Goal: Navigation & Orientation: Find specific page/section

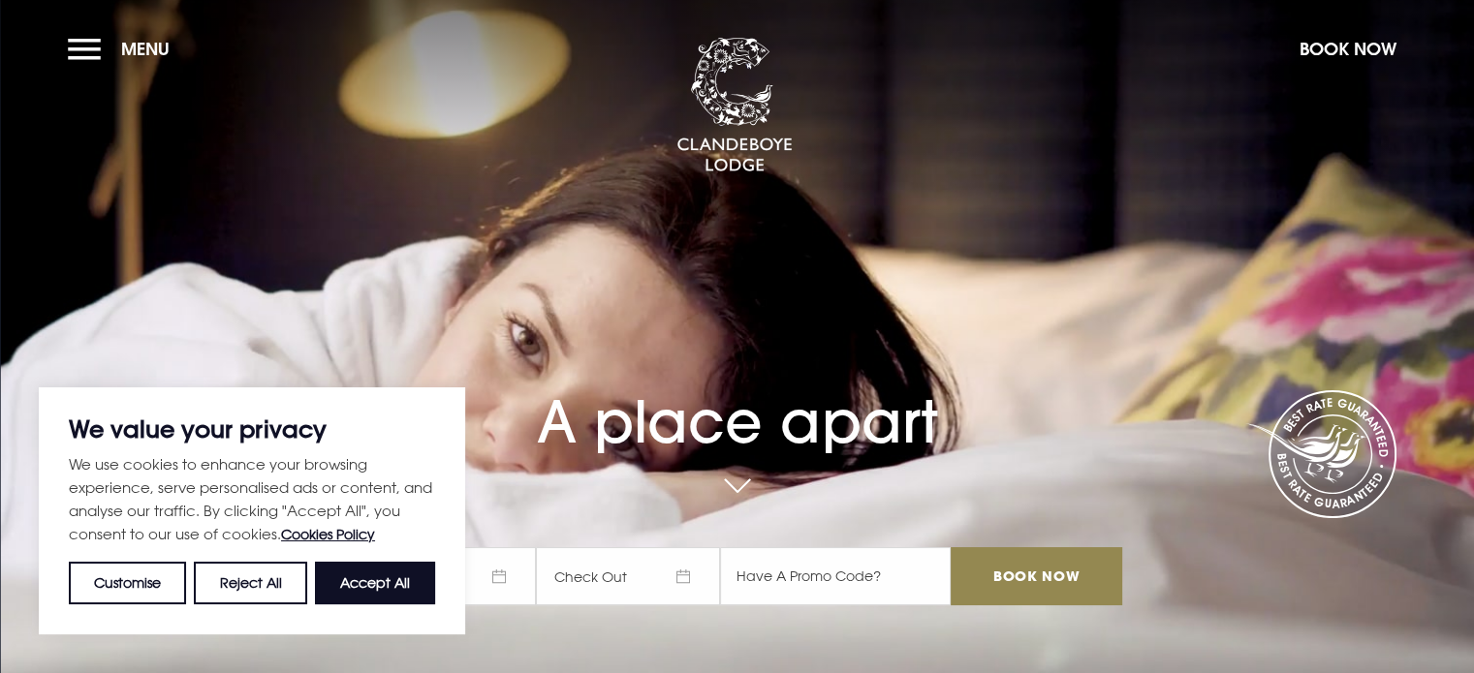
drag, startPoint x: 415, startPoint y: 573, endPoint x: 458, endPoint y: 553, distance: 47.7
click at [414, 573] on button "Accept All" at bounding box center [375, 583] width 120 height 43
checkbox input "true"
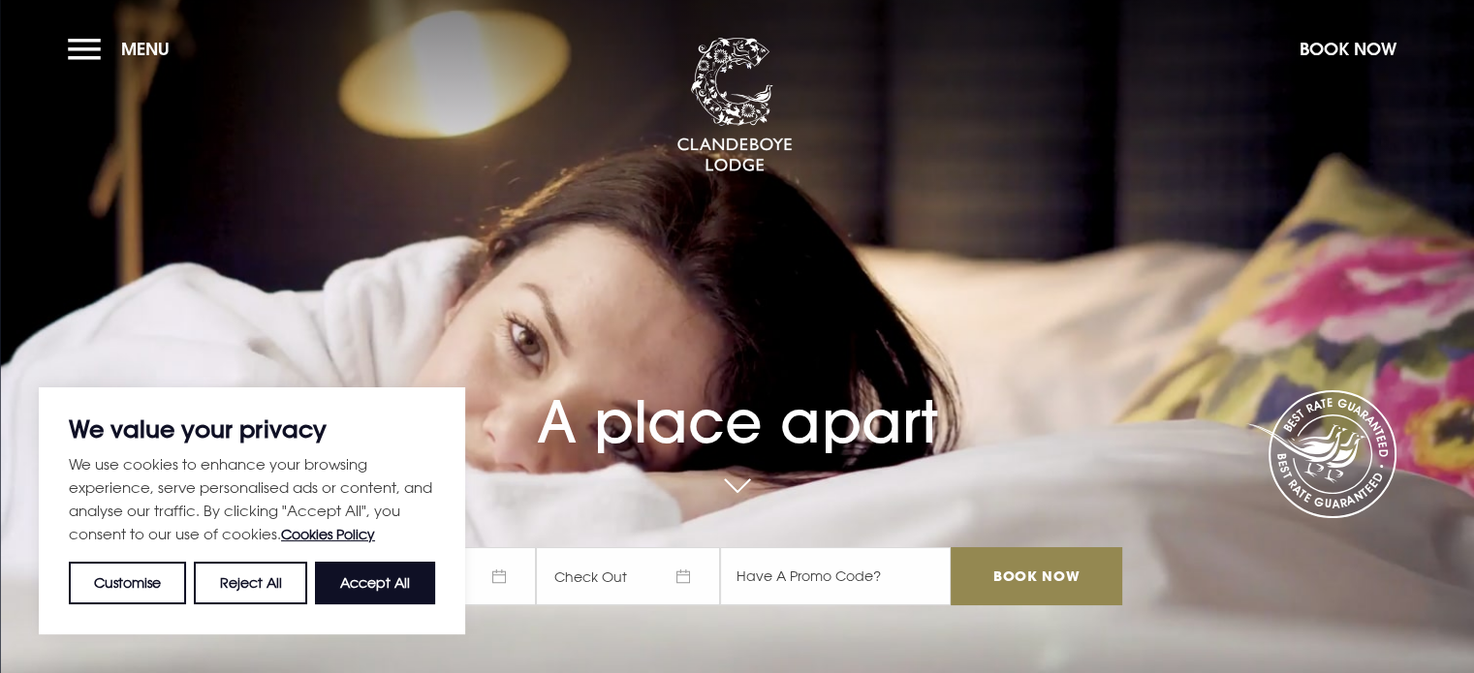
checkbox input "true"
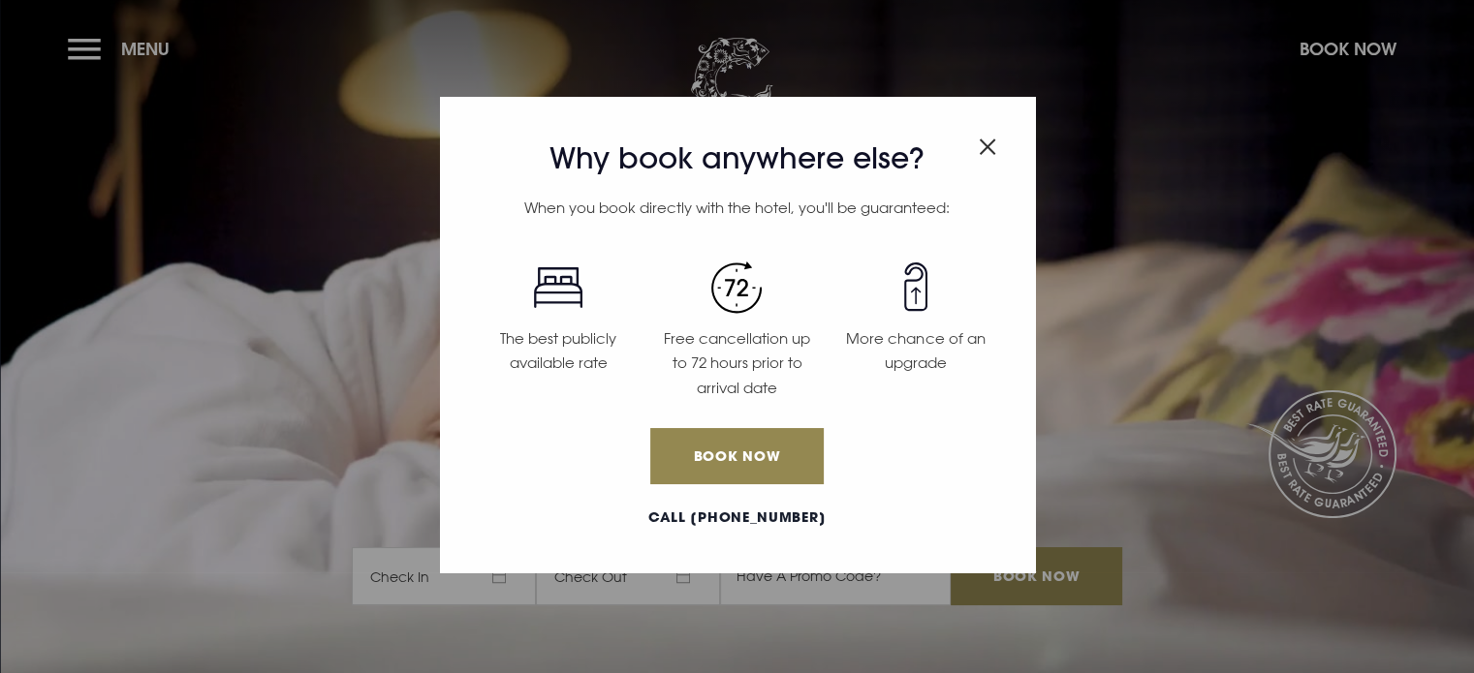
click at [994, 146] on img "Close modal" at bounding box center [987, 147] width 17 height 16
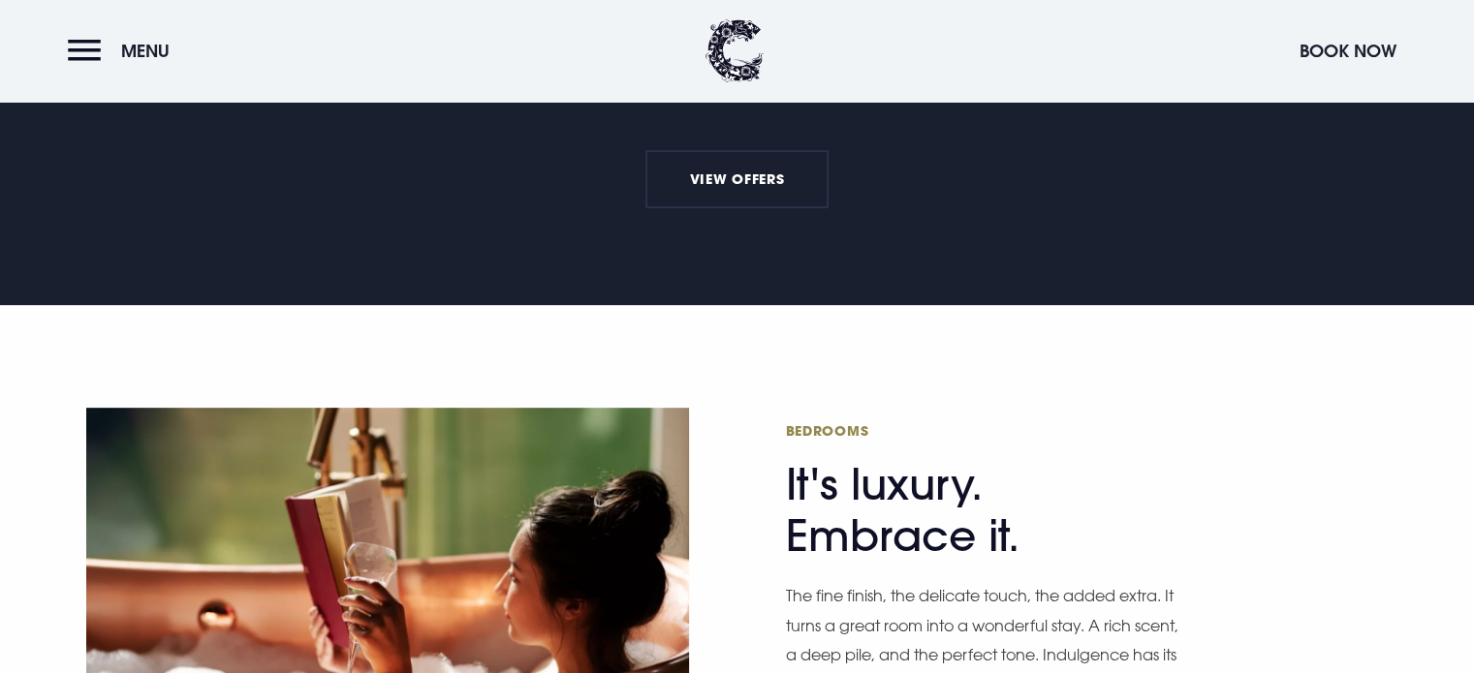
scroll to position [599, 0]
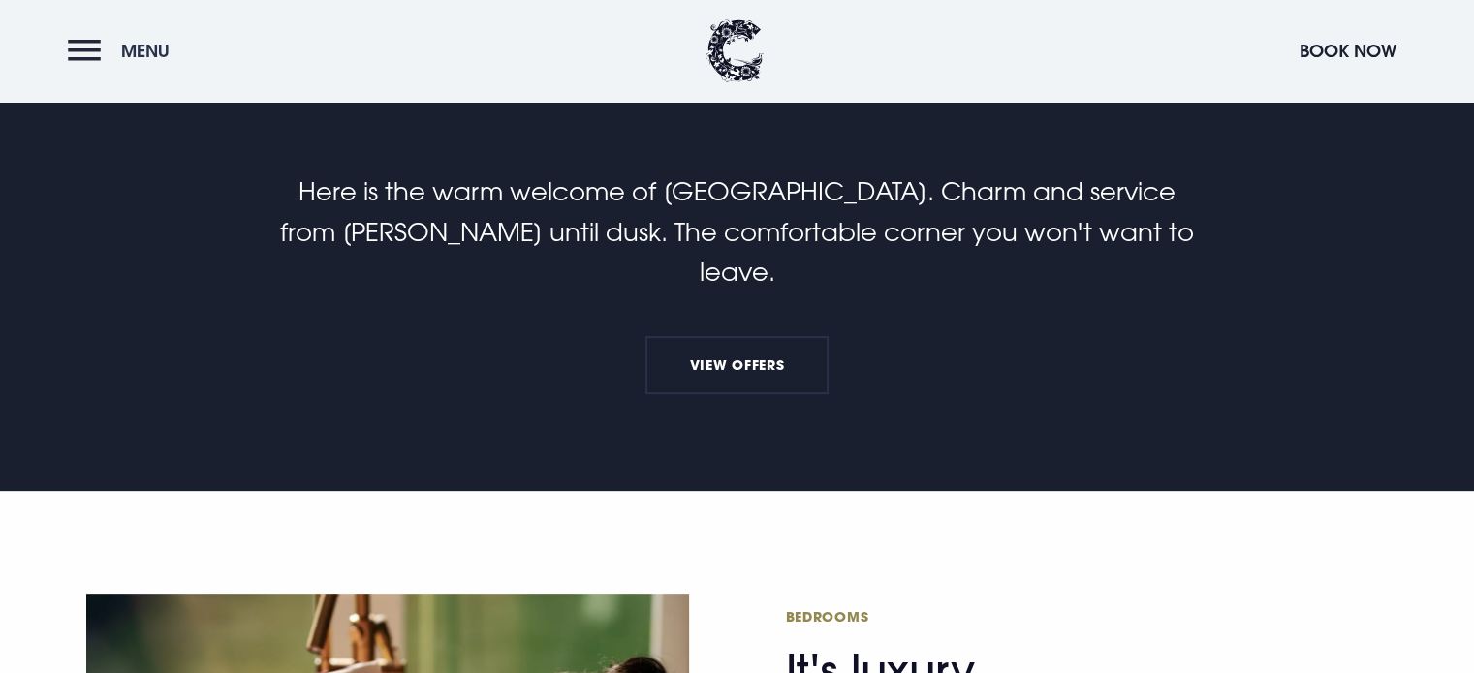
click at [98, 38] on button "Menu" at bounding box center [123, 51] width 111 height 42
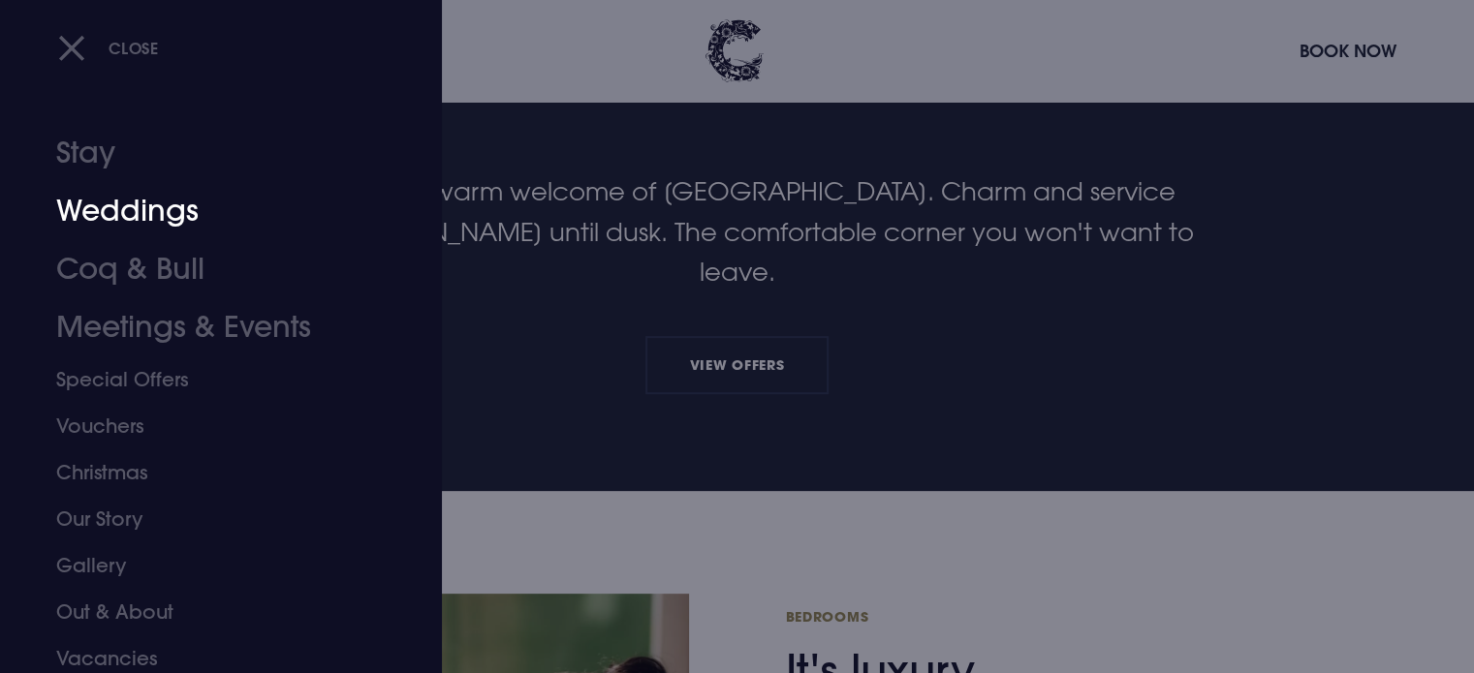
click at [174, 209] on link "Weddings" at bounding box center [209, 211] width 306 height 58
